Goal: Task Accomplishment & Management: Understand process/instructions

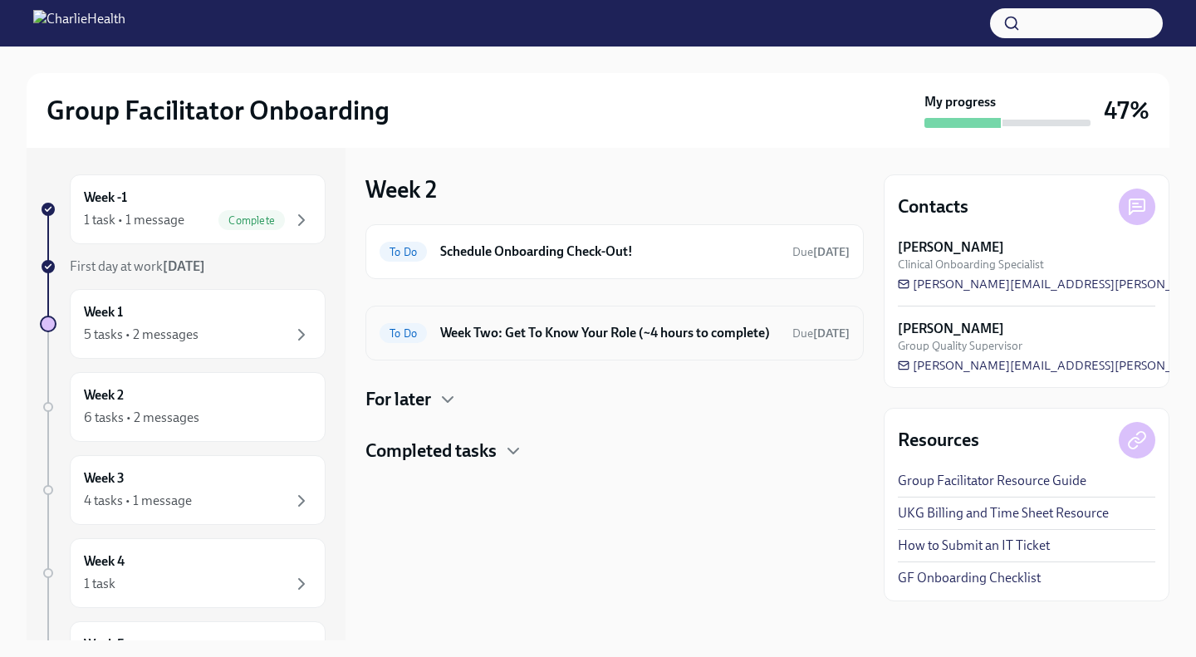
click at [486, 342] on h6 "Week Two: Get To Know Your Role (~4 hours to complete)" at bounding box center [609, 333] width 339 height 18
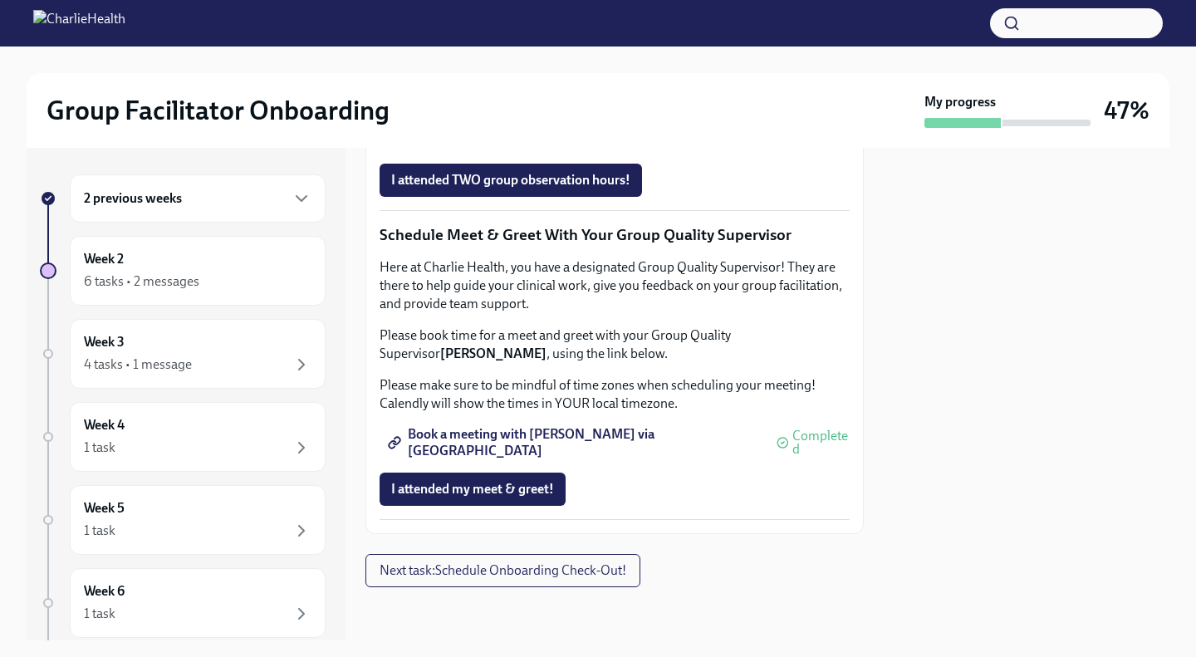
scroll to position [1664, 0]
click at [519, 560] on button "Next task : Schedule Onboarding Check-Out!" at bounding box center [502, 570] width 275 height 33
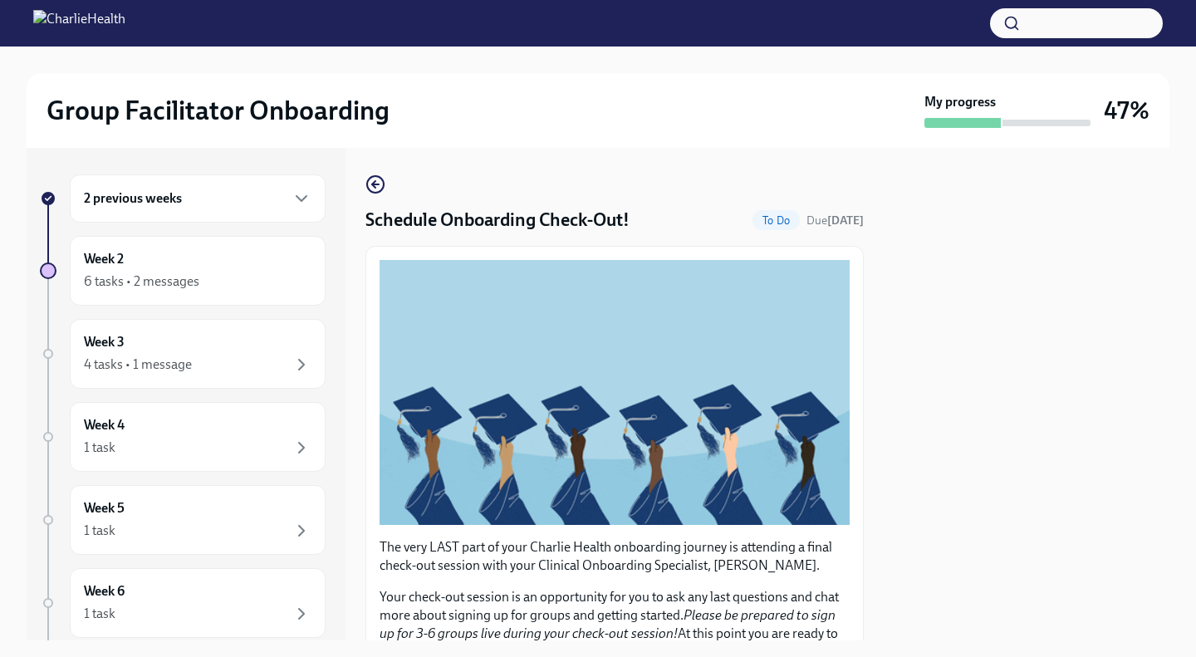
scroll to position [327, 0]
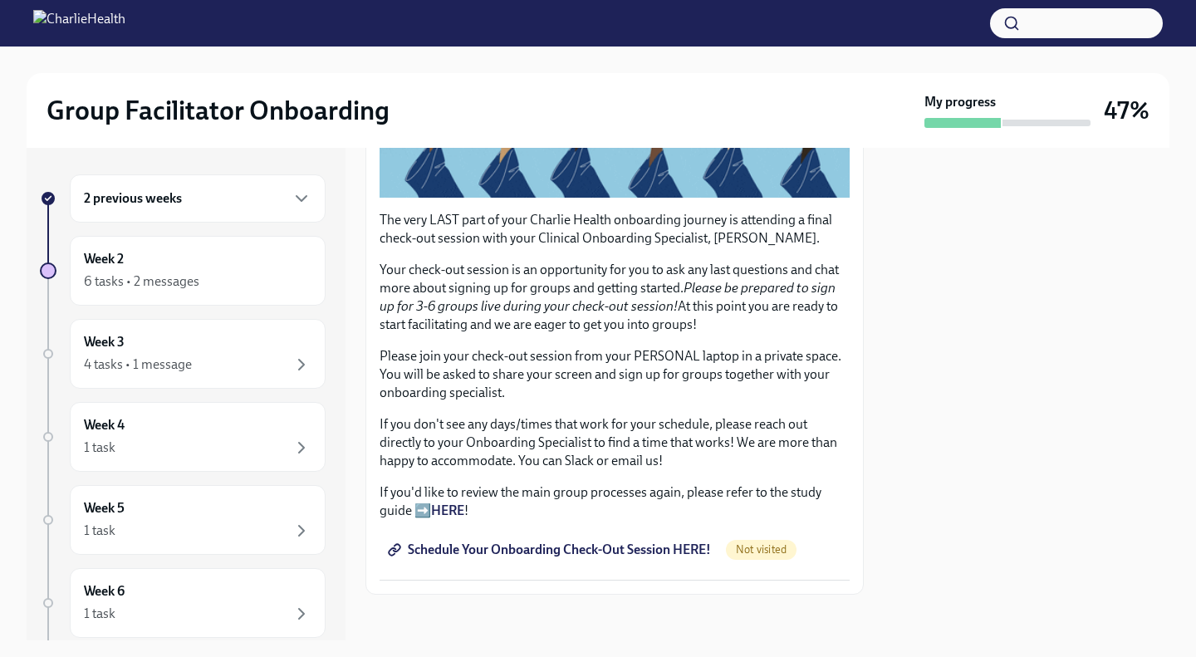
click at [569, 546] on span "Schedule Your Onboarding Check-Out Session HERE!" at bounding box center [551, 550] width 320 height 17
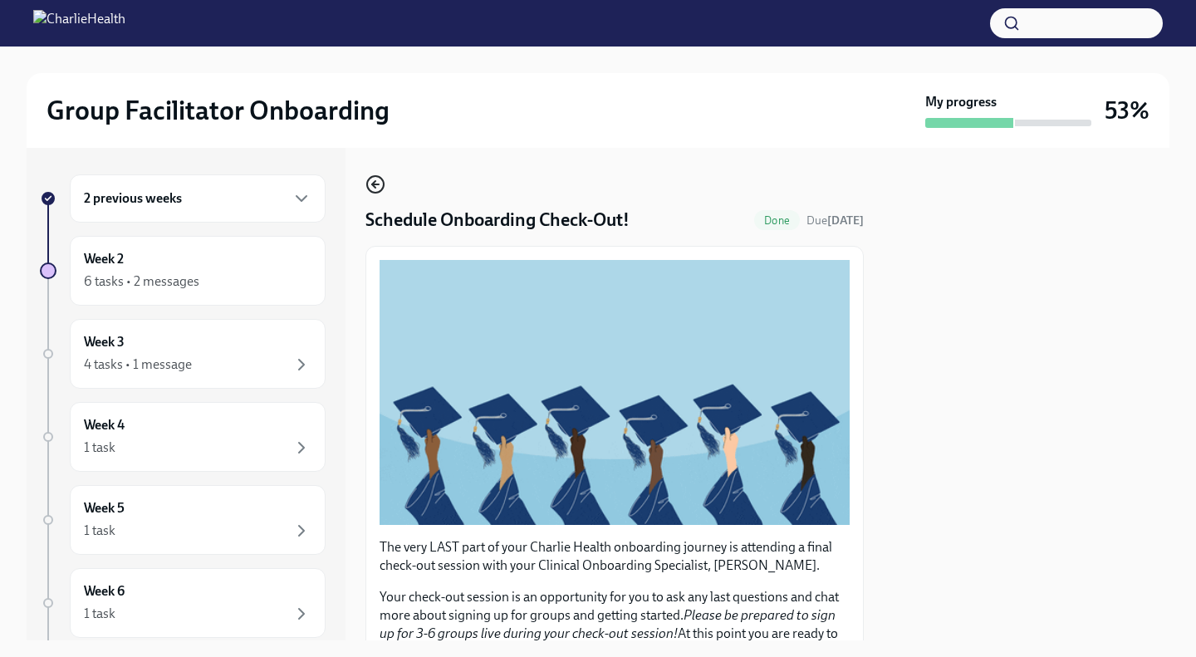
click at [381, 193] on icon "button" at bounding box center [375, 184] width 20 height 20
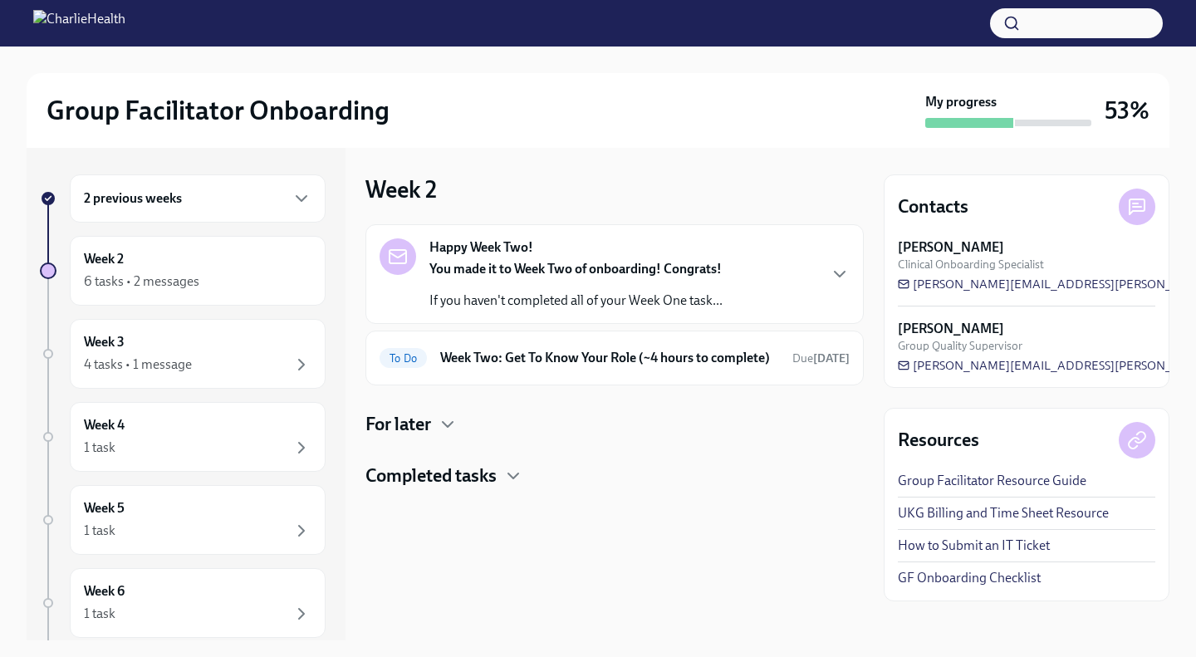
click at [438, 455] on div "Happy Week Two! You made it to Week Two of onboarding! Congrats! If you haven't…" at bounding box center [614, 356] width 498 height 264
click at [431, 437] on h4 "For later" at bounding box center [398, 424] width 66 height 25
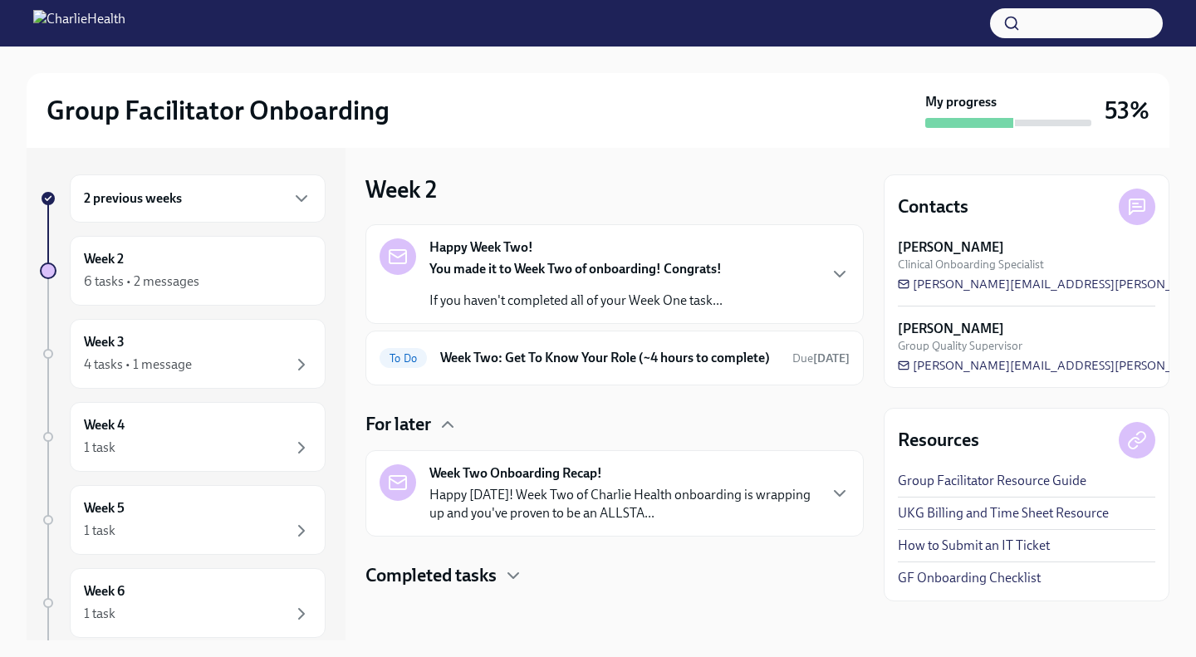
click at [431, 437] on h4 "For later" at bounding box center [398, 424] width 66 height 25
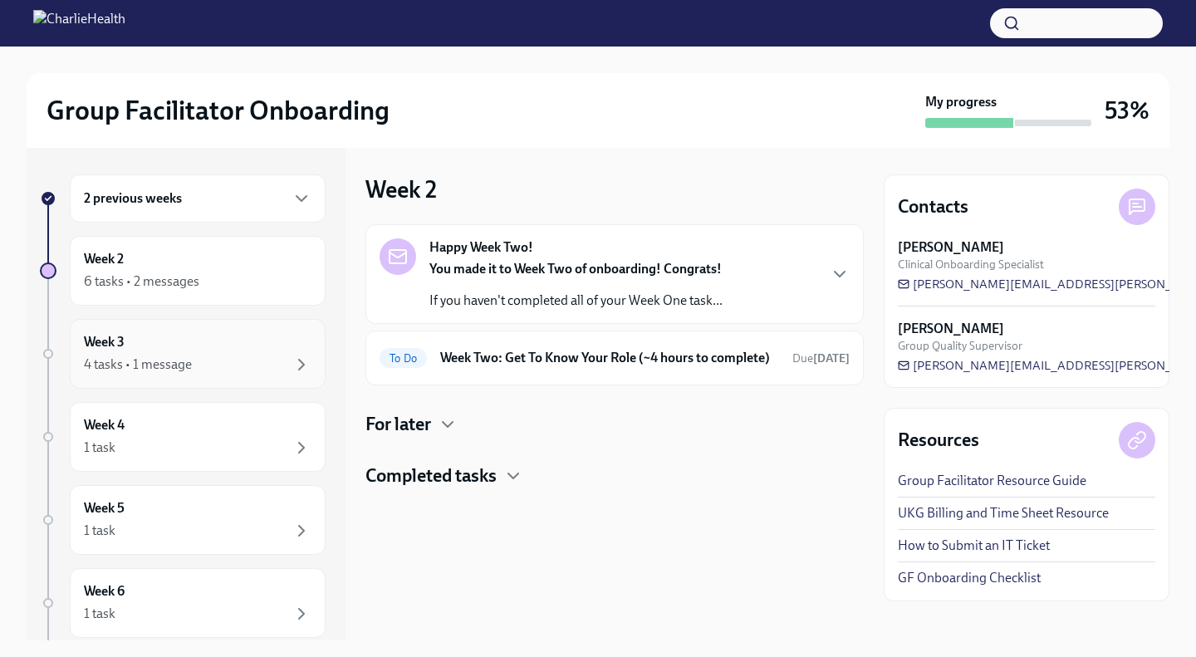
click at [186, 328] on div "Week 3 4 tasks • 1 message" at bounding box center [198, 354] width 256 height 70
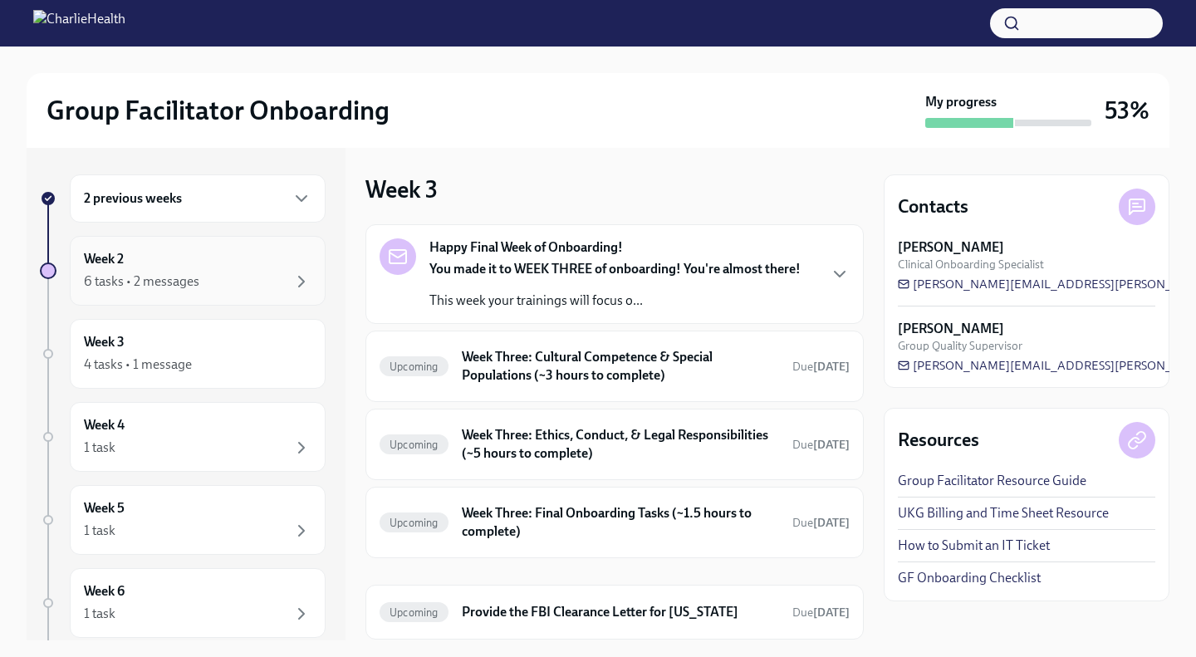
click at [245, 290] on div "6 tasks • 2 messages" at bounding box center [198, 282] width 228 height 20
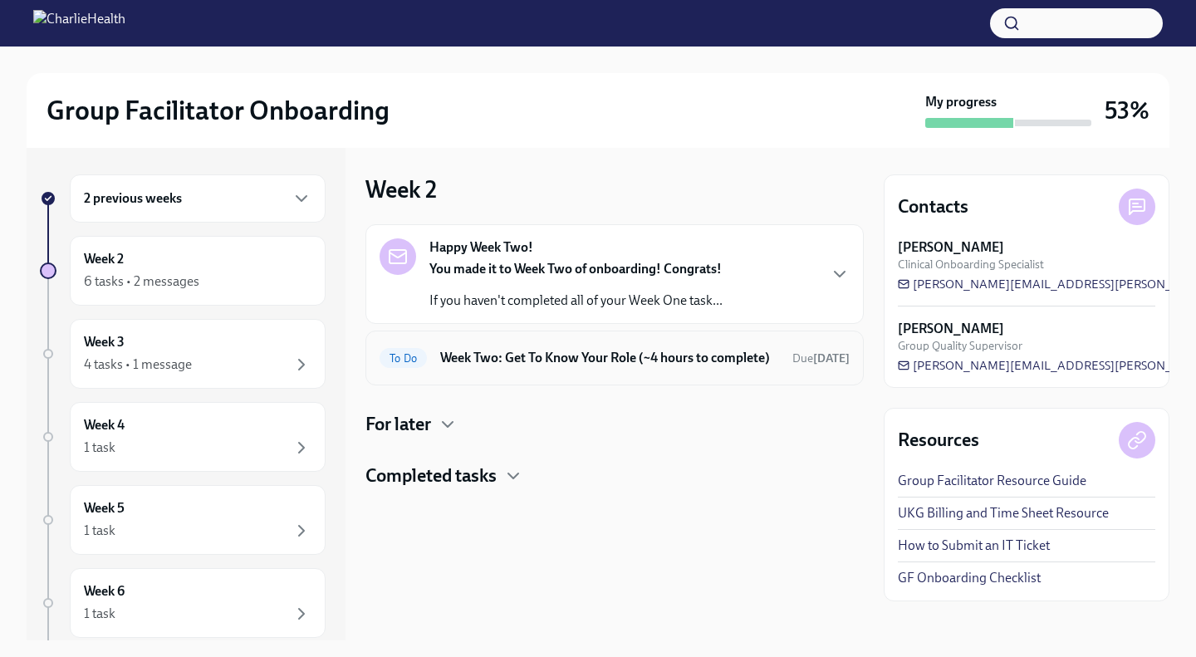
click at [531, 360] on h6 "Week Two: Get To Know Your Role (~4 hours to complete)" at bounding box center [609, 358] width 339 height 18
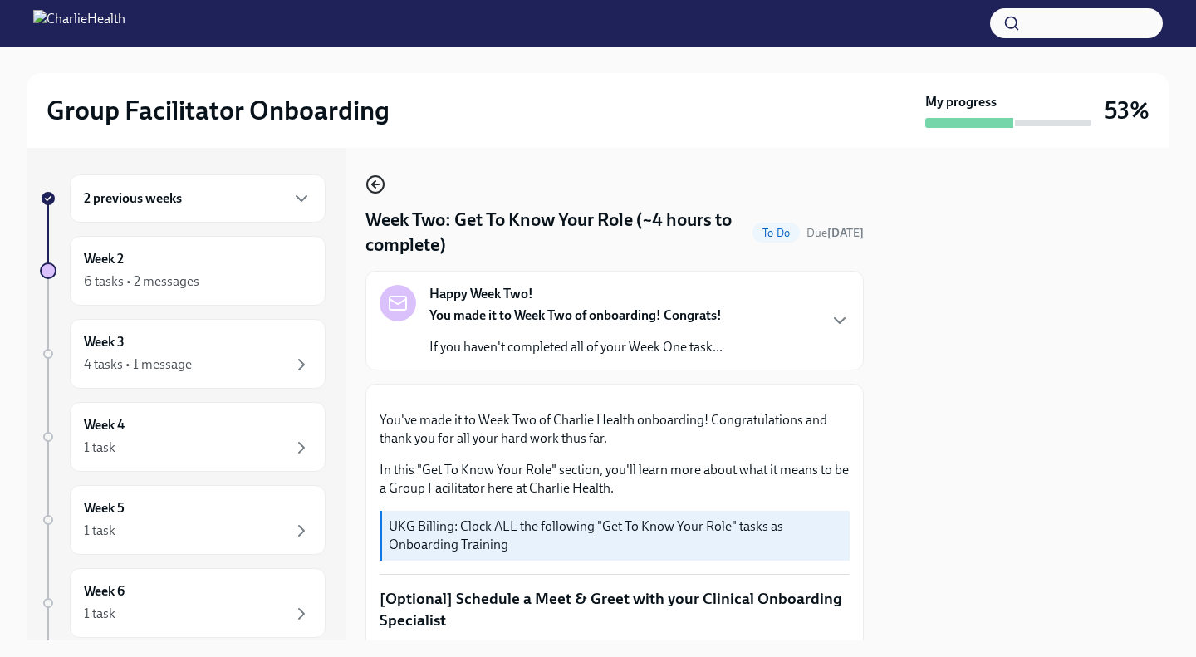
click at [376, 184] on icon "button" at bounding box center [375, 184] width 7 height 0
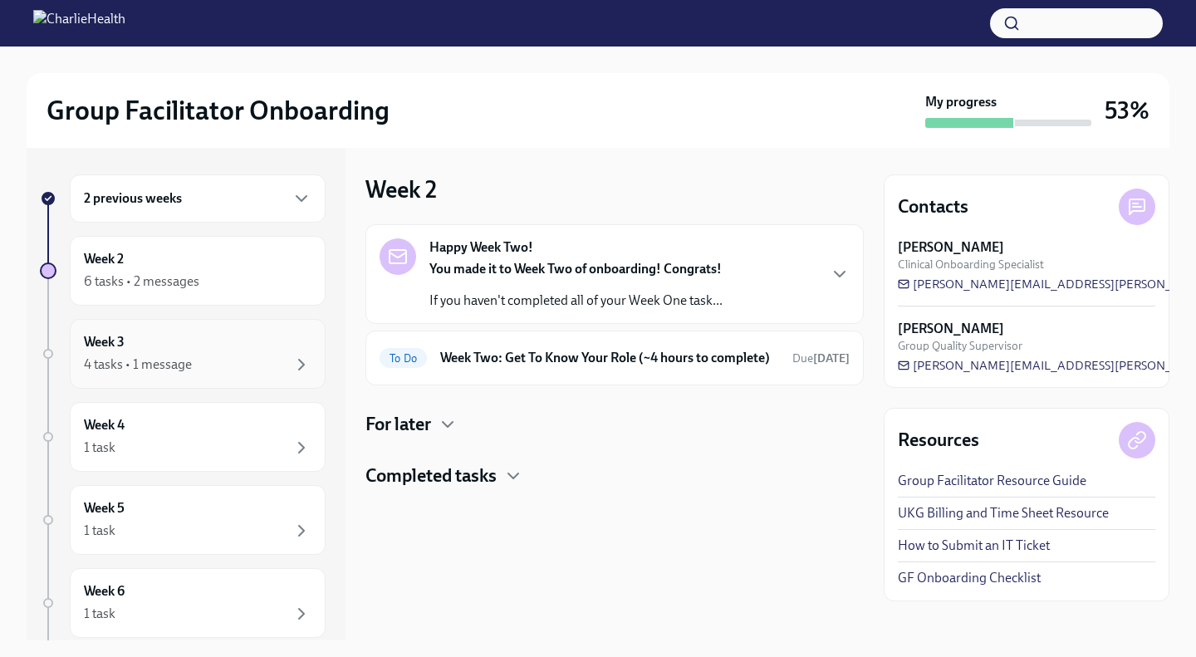
click at [253, 366] on div "4 tasks • 1 message" at bounding box center [198, 365] width 228 height 20
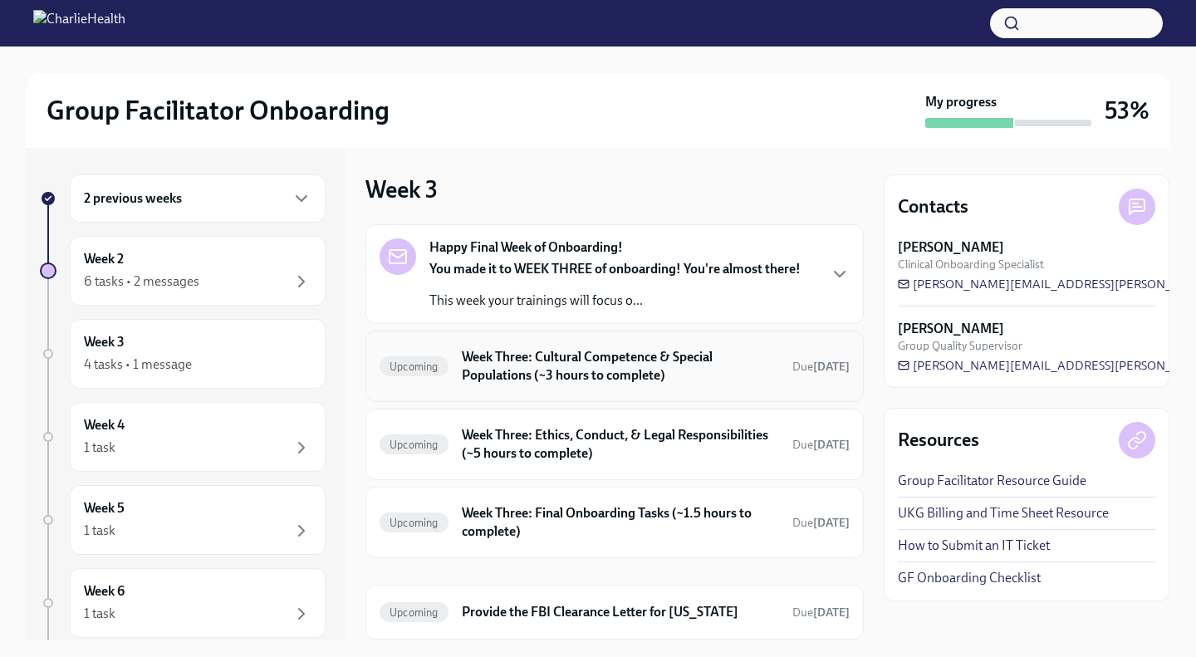
scroll to position [52, 0]
